Goal: Navigation & Orientation: Find specific page/section

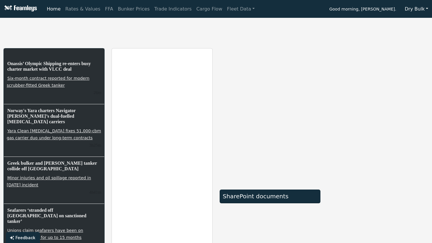
click at [426, 6] on button "Dry Bulk" at bounding box center [416, 9] width 31 height 11
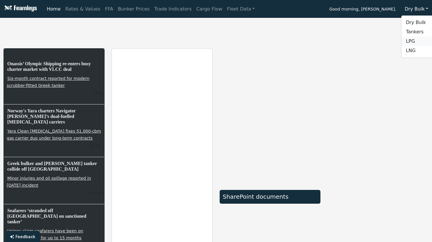
click at [415, 40] on link "LPG" at bounding box center [425, 41] width 46 height 9
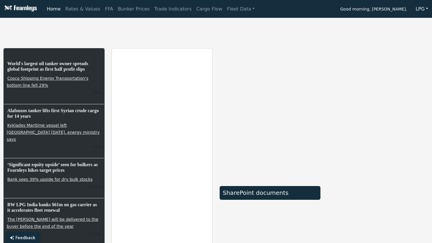
click at [422, 10] on button "LPG" at bounding box center [422, 9] width 20 height 11
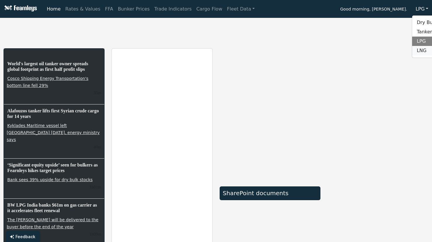
click at [420, 50] on link "LNG" at bounding box center [436, 50] width 46 height 9
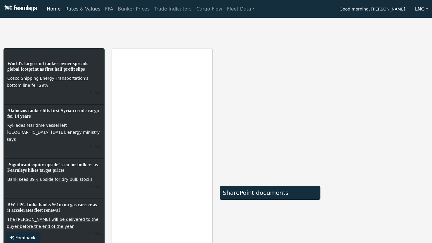
click at [80, 8] on link "Rates & Values" at bounding box center [83, 9] width 40 height 12
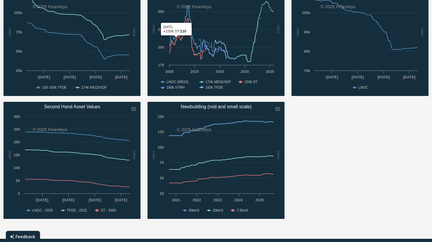
scroll to position [351, 0]
